Goal: Information Seeking & Learning: Find specific fact

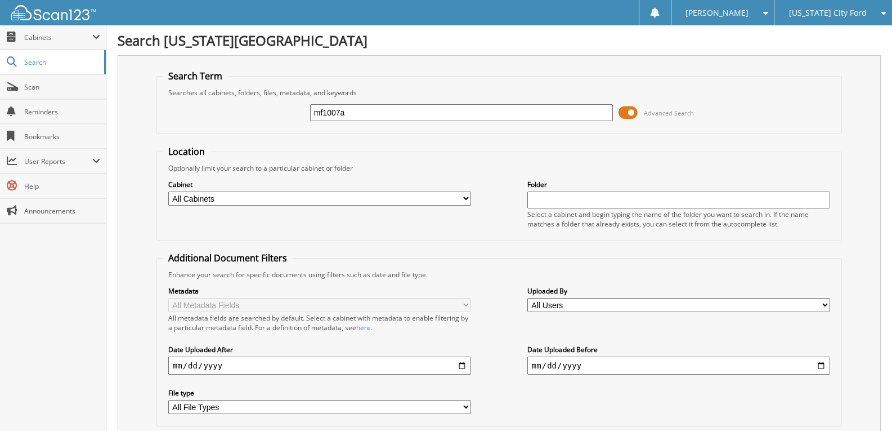
type input "mf1007a"
click at [351, 115] on input "mf1007a" at bounding box center [461, 112] width 303 height 17
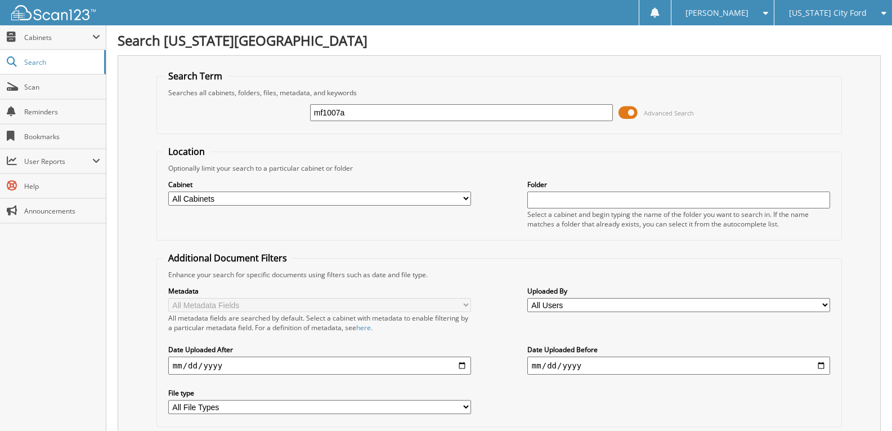
click at [352, 114] on input "mf1007a" at bounding box center [461, 112] width 303 height 17
click at [352, 113] on input "mf1007a" at bounding box center [461, 112] width 303 height 17
type input "MF1007A"
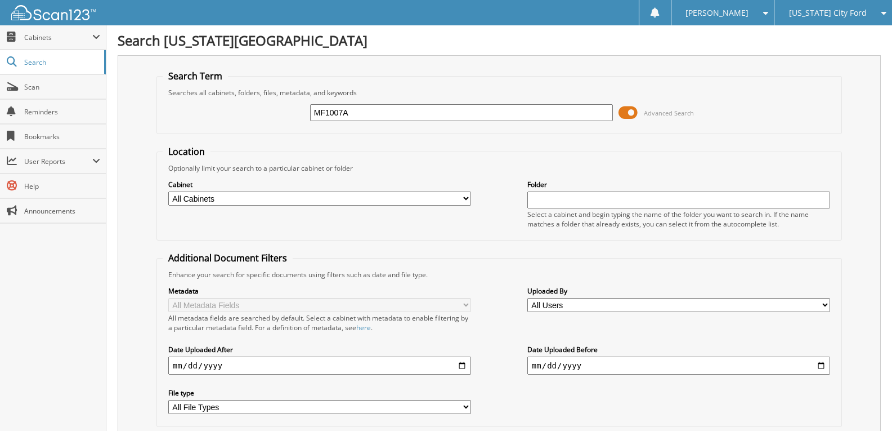
click at [370, 114] on input "MF1007A" at bounding box center [461, 112] width 303 height 17
type input "P1227"
click at [341, 108] on input "P1227" at bounding box center [461, 112] width 303 height 17
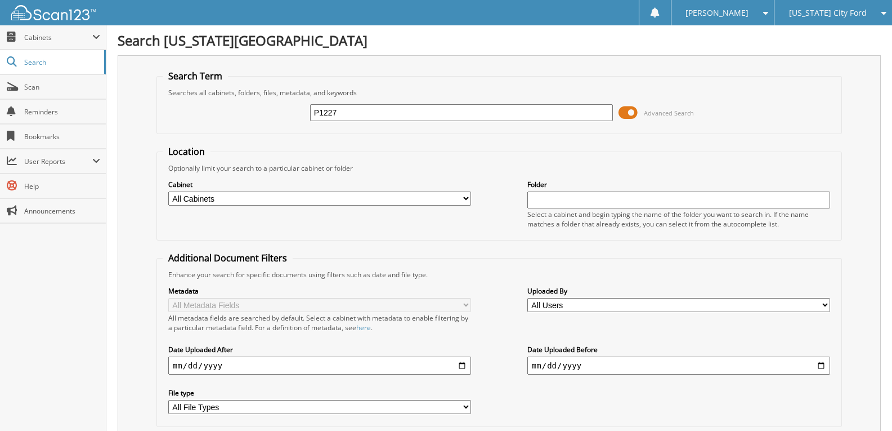
click at [340, 106] on input "P1227" at bounding box center [461, 112] width 303 height 17
type input "P1173"
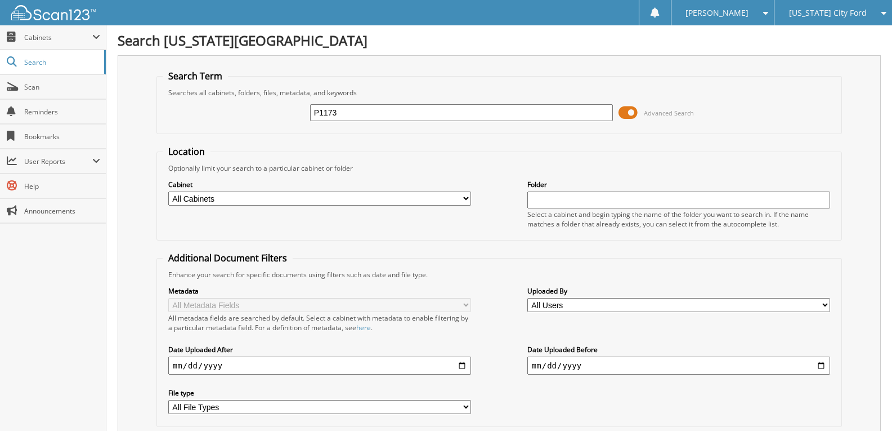
click at [357, 113] on input "P1173" at bounding box center [461, 112] width 303 height 17
click at [356, 113] on input "P1173" at bounding box center [461, 112] width 303 height 17
type input "C"
type input "XP1244"
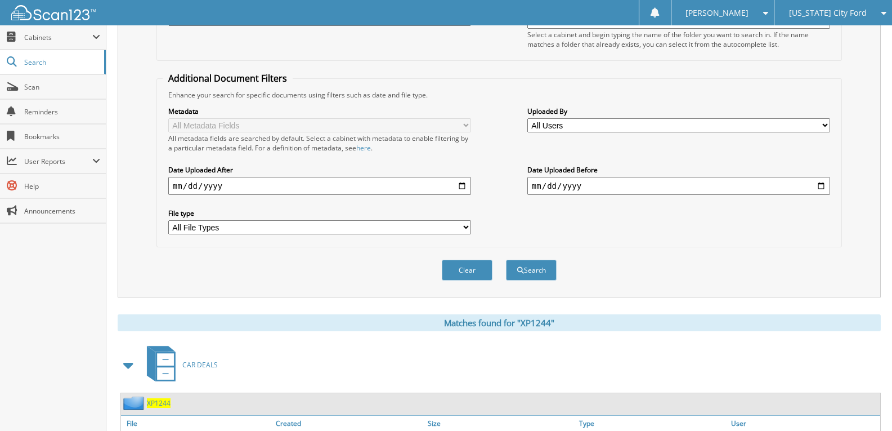
scroll to position [17, 0]
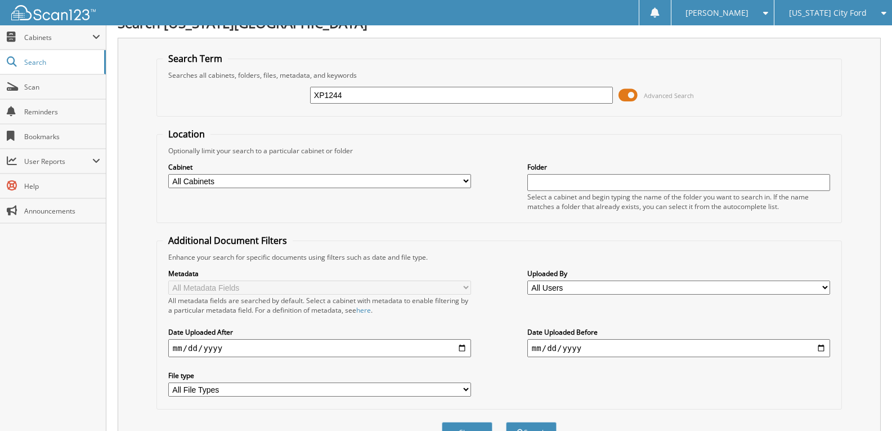
click at [407, 99] on input "XP1244" at bounding box center [461, 95] width 303 height 17
type input "DMF1335A"
click at [506, 422] on button "Search" at bounding box center [531, 432] width 51 height 21
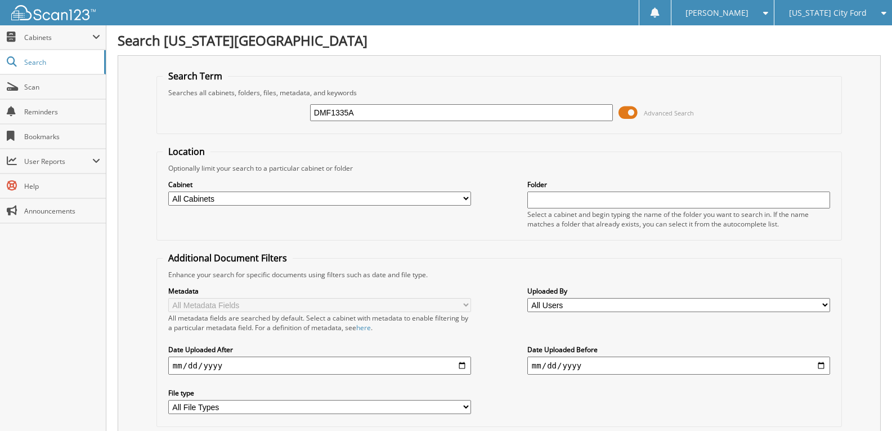
click at [393, 113] on input "DMF1335A" at bounding box center [461, 112] width 303 height 17
click at [392, 113] on input "DMF1335A" at bounding box center [461, 112] width 303 height 17
type input "P1195A"
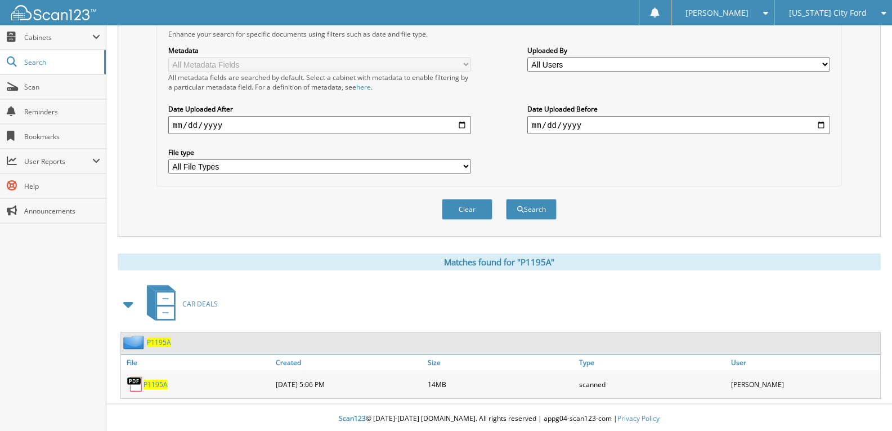
scroll to position [243, 0]
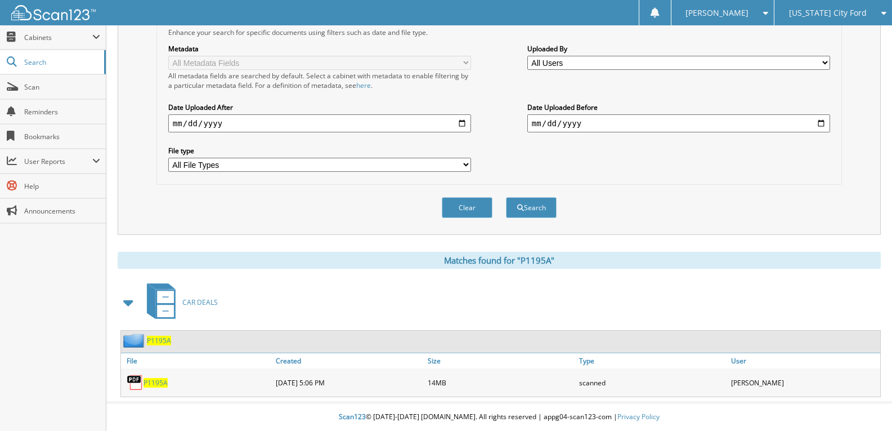
click at [81, 269] on div "Close Cabinets This Company All Companies Email Addresses" at bounding box center [53, 227] width 106 height 405
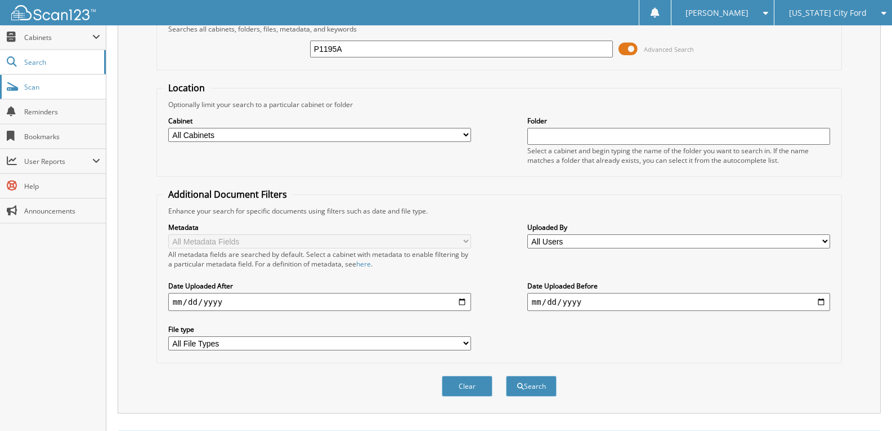
scroll to position [17, 0]
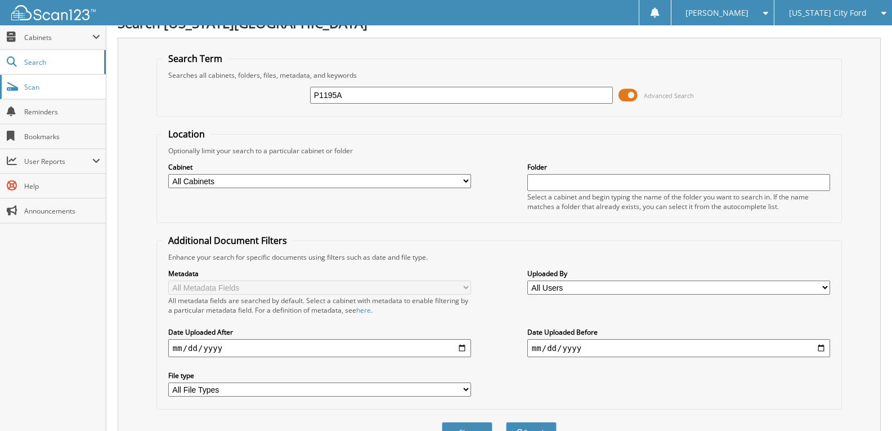
click at [50, 81] on link "Scan" at bounding box center [53, 87] width 106 height 24
